Goal: Task Accomplishment & Management: Manage account settings

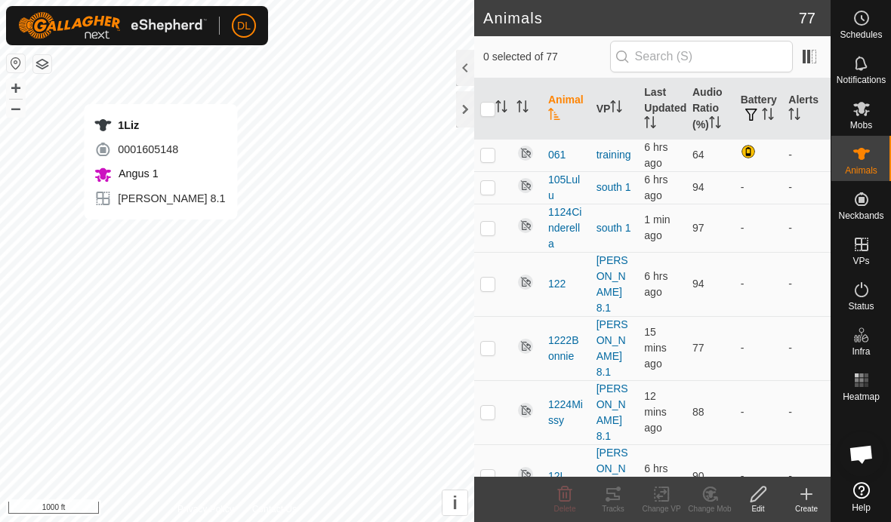
scroll to position [2226, 0]
checkbox input "true"
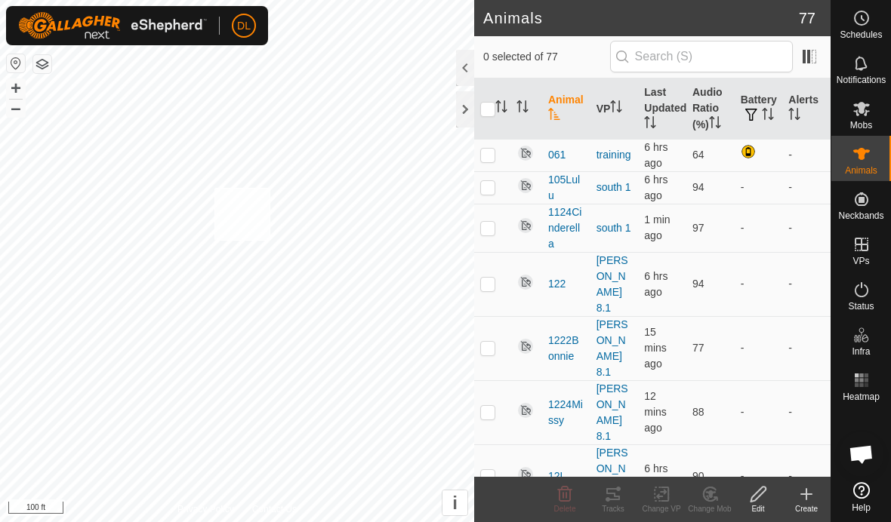
checkbox input "true"
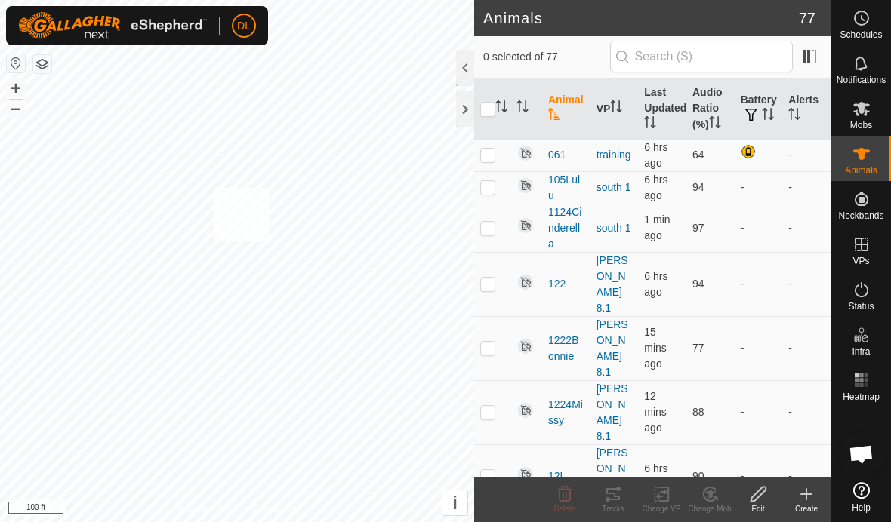
checkbox input "true"
click at [602, 498] on tracks-svg-icon at bounding box center [613, 494] width 48 height 18
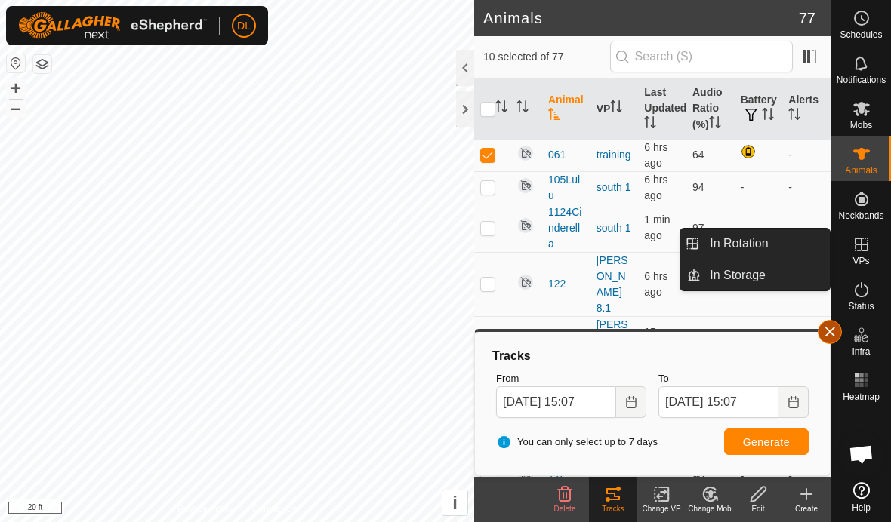
click at [823, 331] on button "button" at bounding box center [829, 332] width 24 height 24
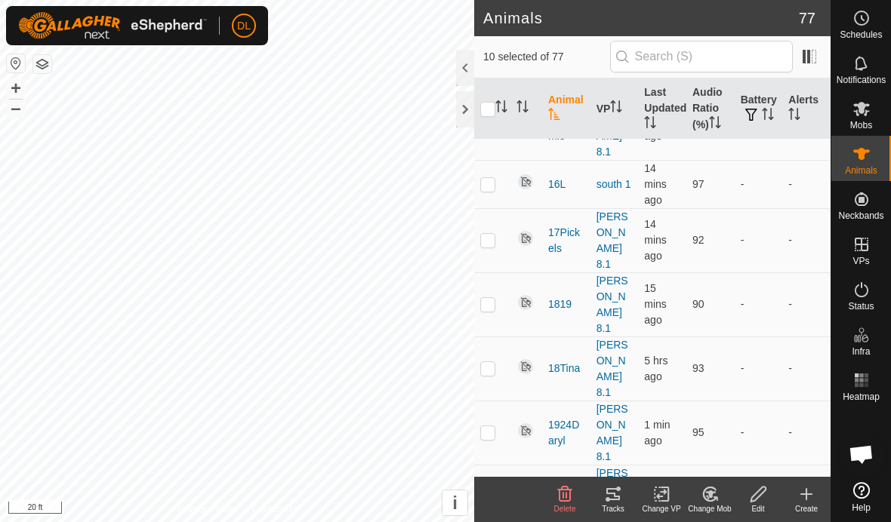
scroll to position [914, 0]
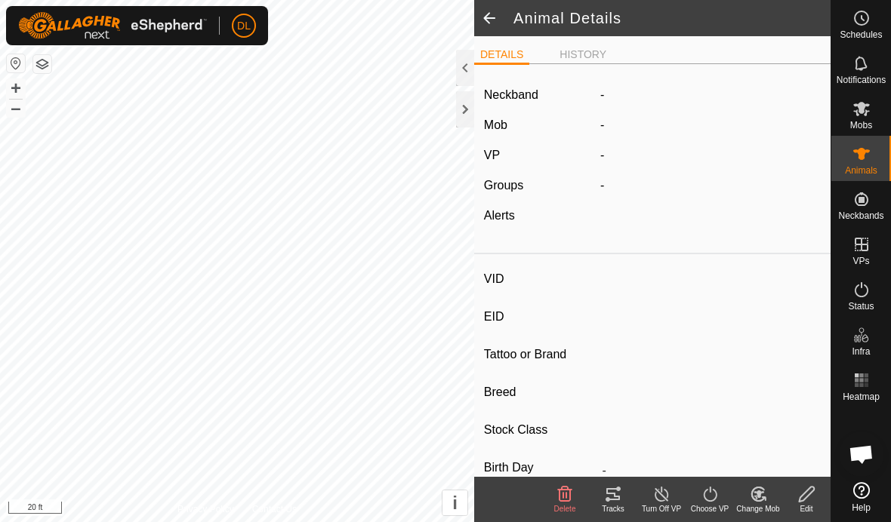
type input "224Crystal"
type input "-"
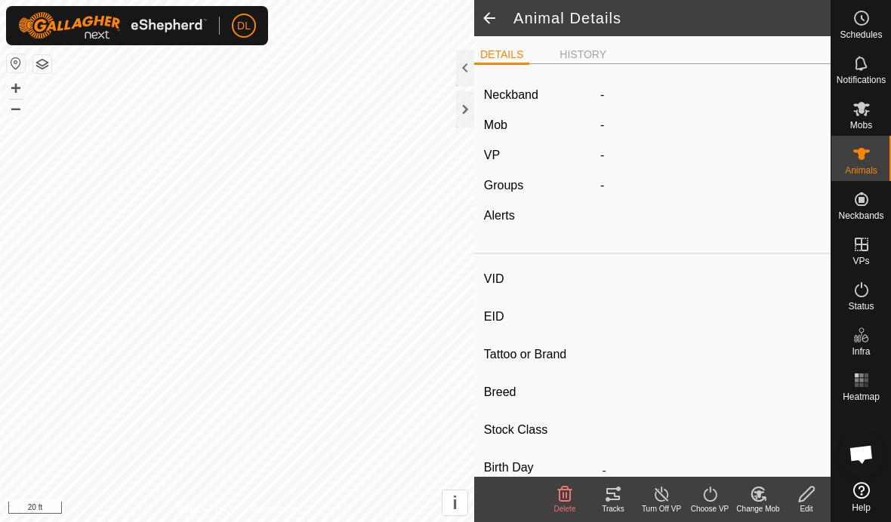
type input "0 kg"
type input "-"
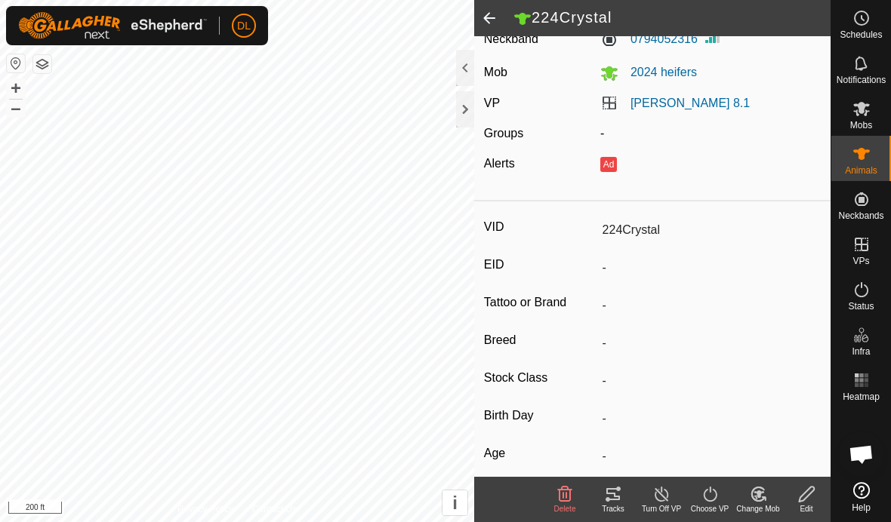
scroll to position [27, 0]
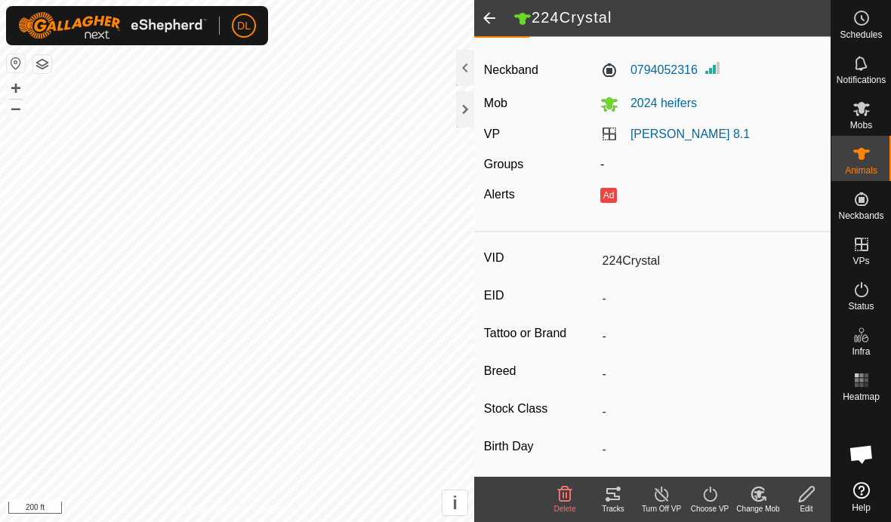
click at [606, 503] on div "Tracks" at bounding box center [613, 508] width 48 height 11
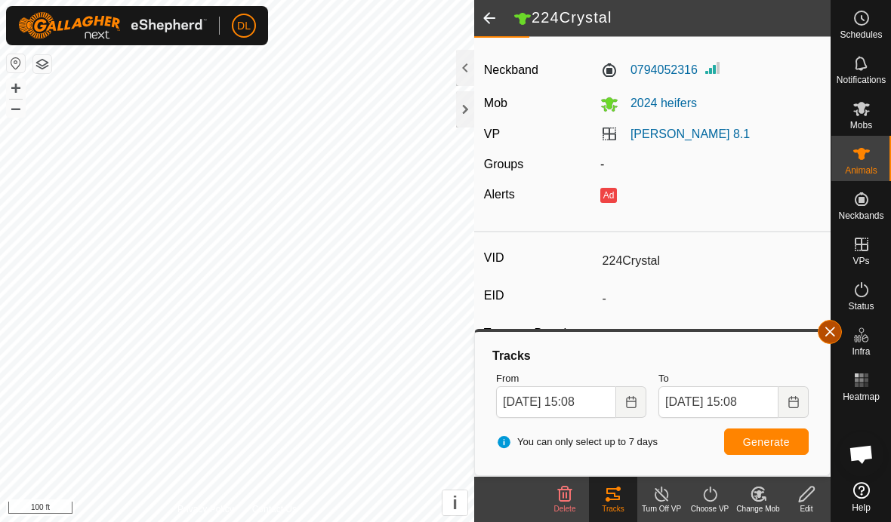
click at [835, 337] on button "button" at bounding box center [829, 332] width 24 height 24
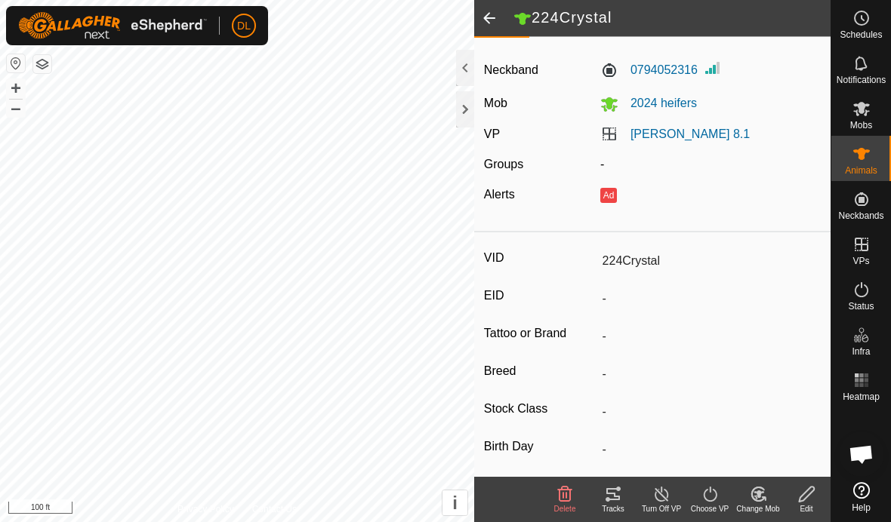
click at [482, 12] on span at bounding box center [489, 18] width 30 height 36
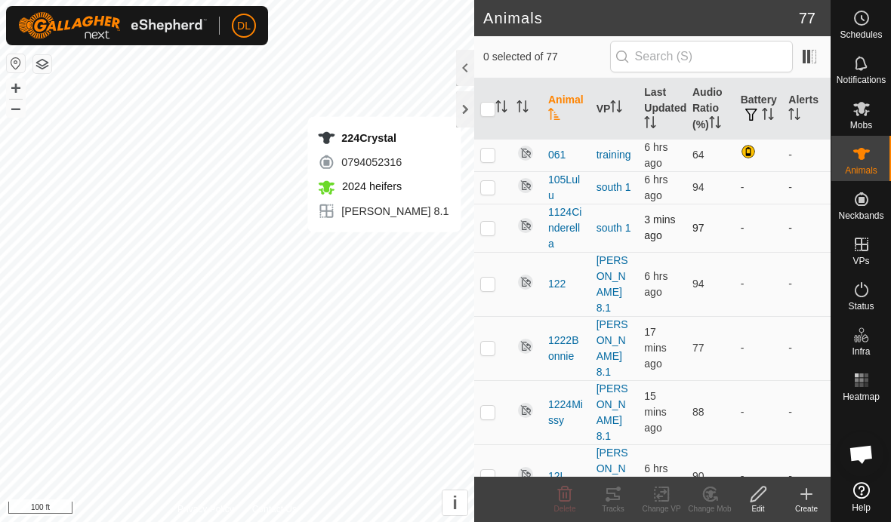
checkbox input "true"
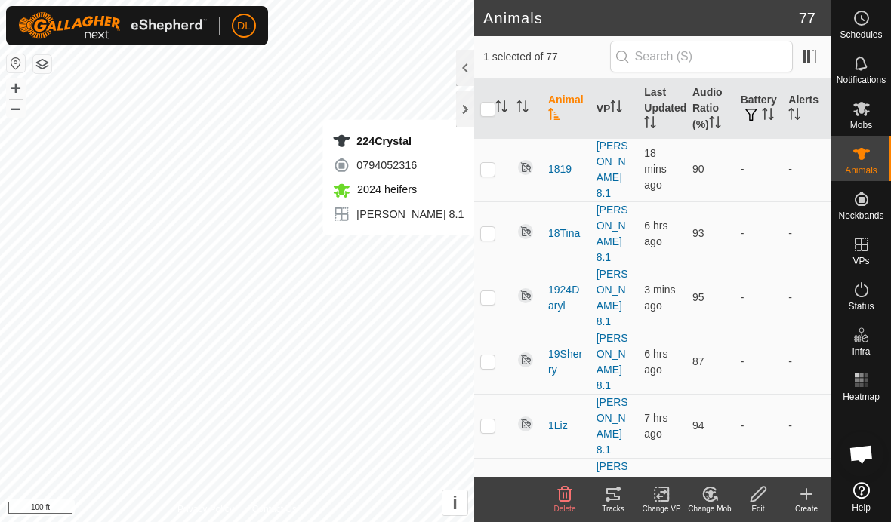
scroll to position [1017, 0]
